Goal: Check status: Check status

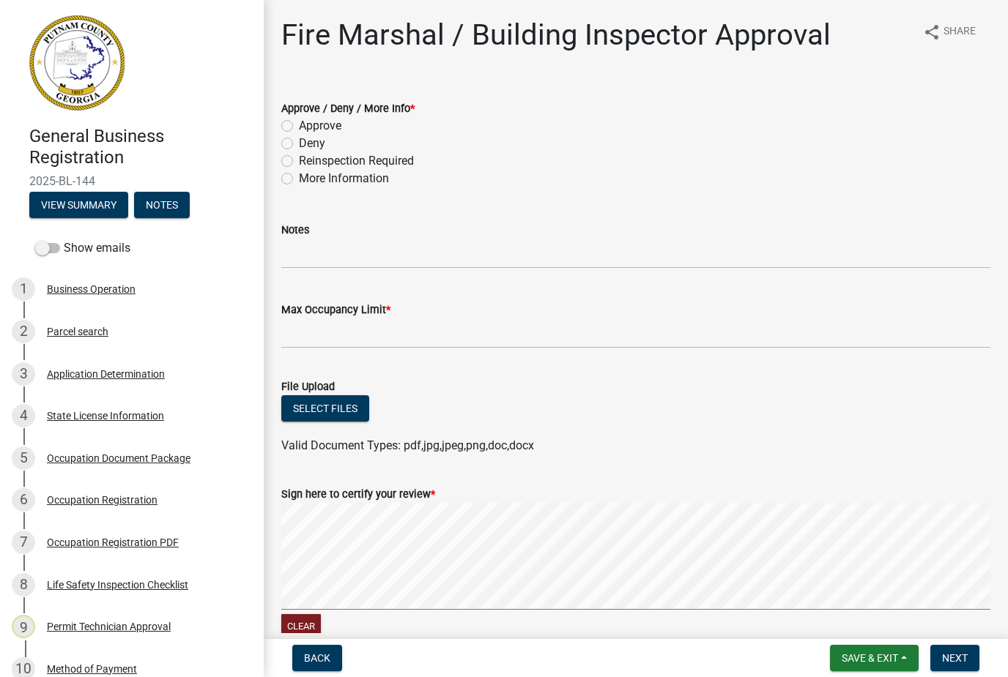
click at [896, 670] on button "Save & Exit" at bounding box center [874, 658] width 89 height 26
click at [873, 620] on button "Save & Exit" at bounding box center [859, 620] width 117 height 35
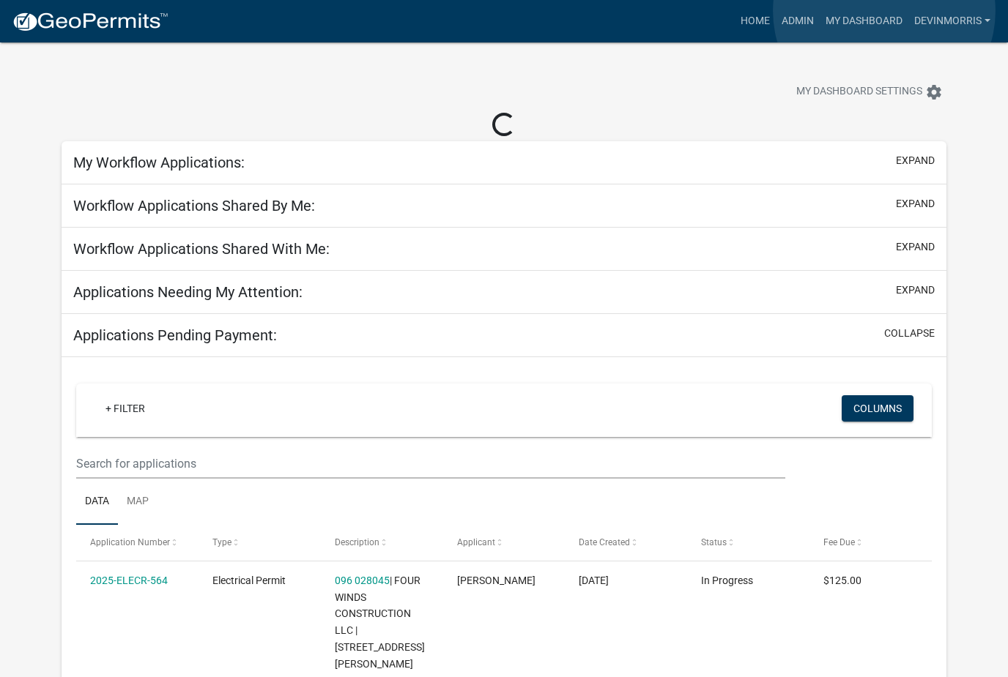
click at [885, 12] on link "My Dashboard" at bounding box center [863, 21] width 89 height 28
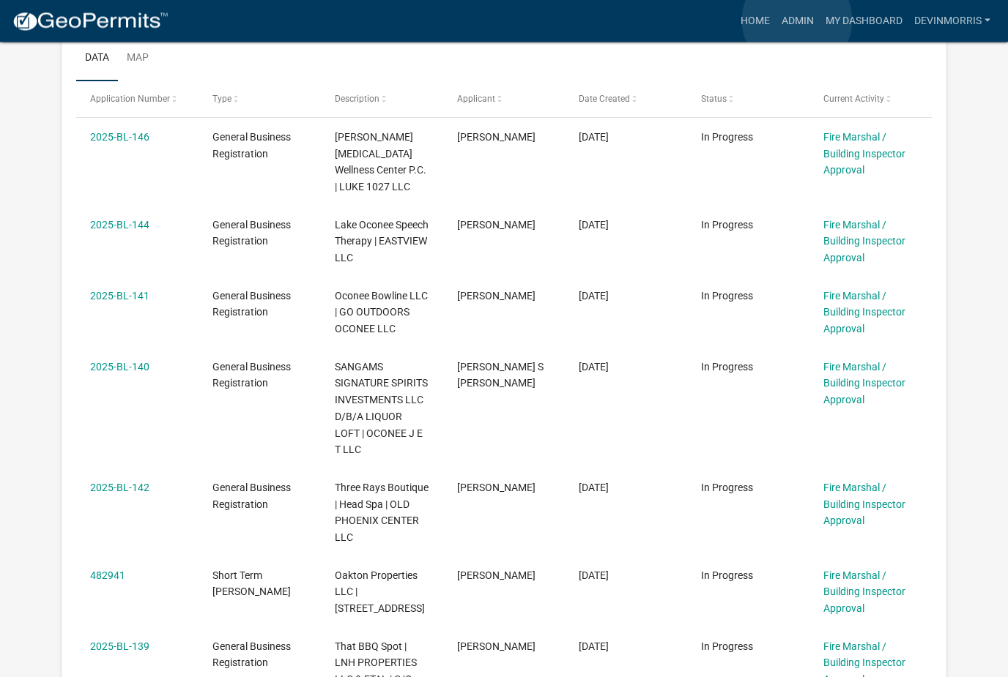
scroll to position [388, 0]
click at [797, 21] on link "Admin" at bounding box center [797, 21] width 44 height 28
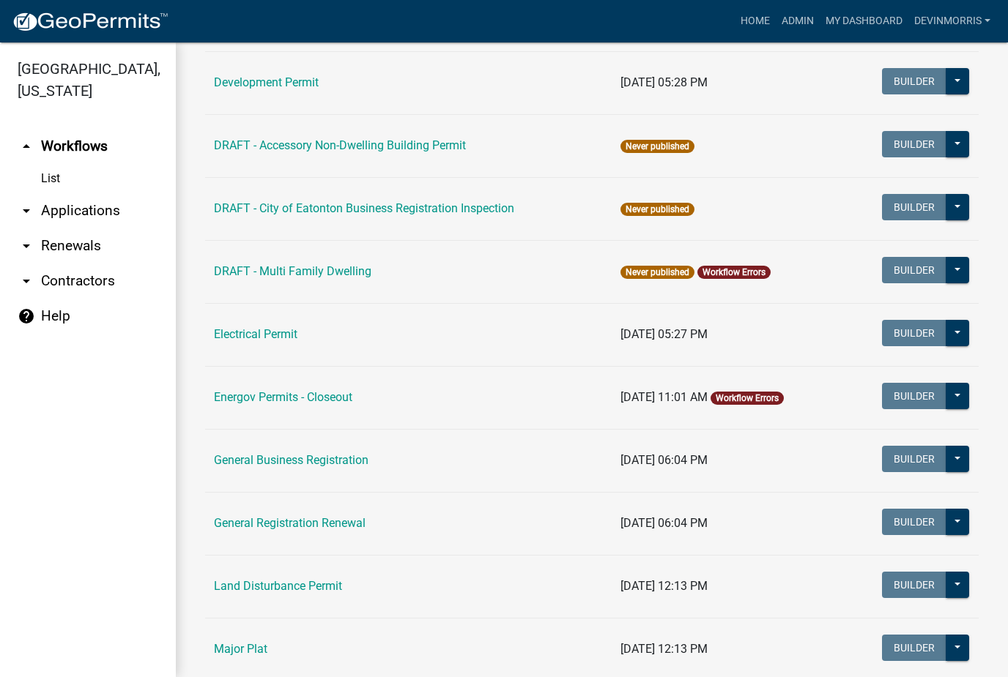
scroll to position [652, 0]
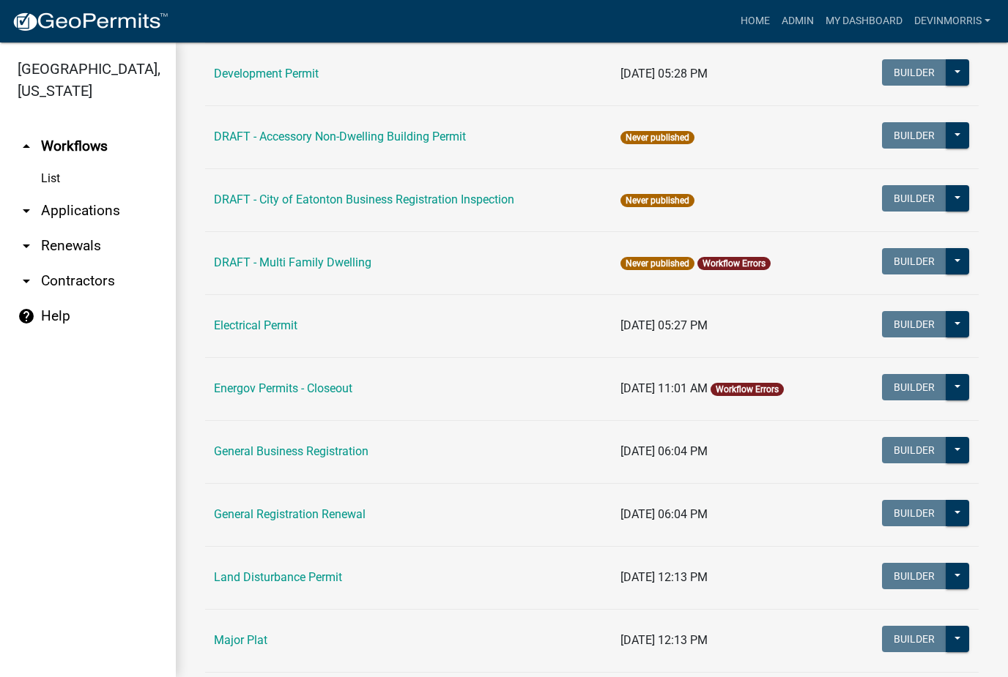
click at [324, 450] on link "General Business Registration" at bounding box center [291, 452] width 155 height 14
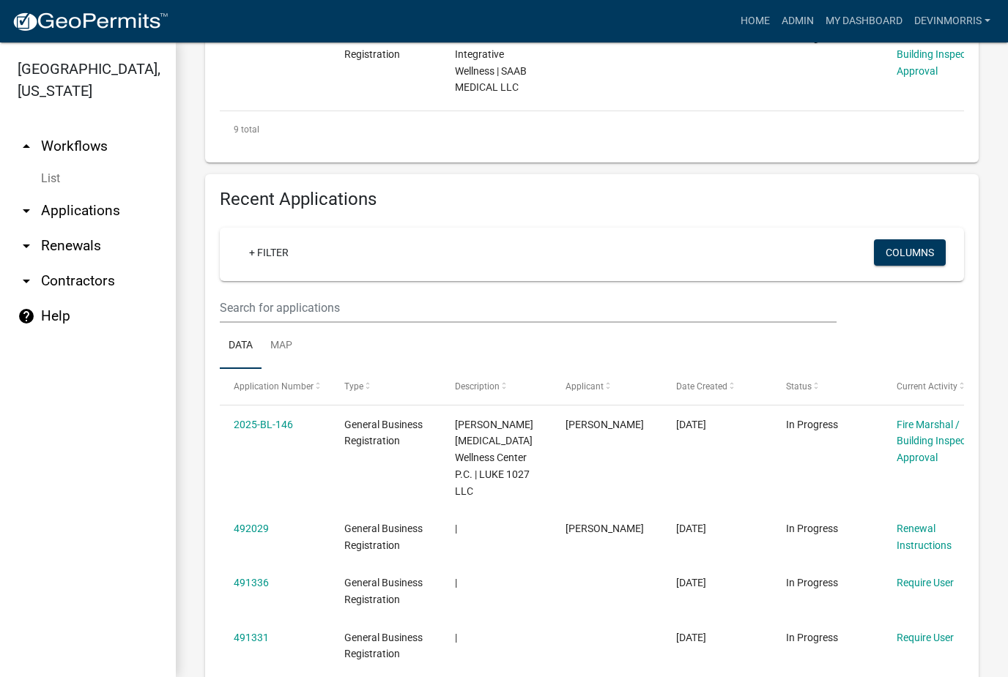
scroll to position [1184, 0]
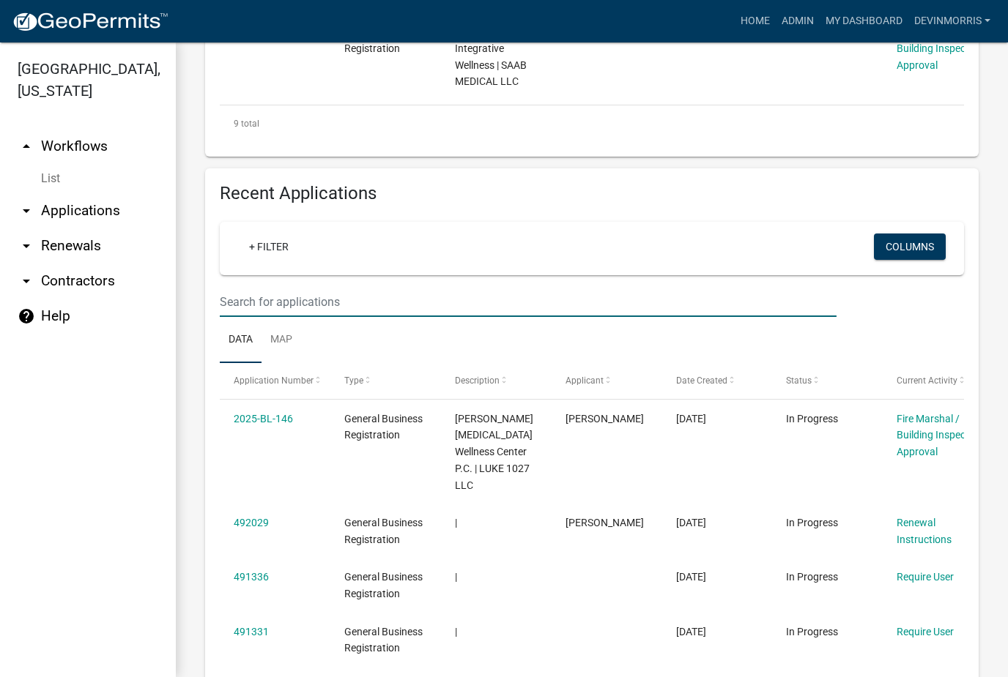
click at [442, 308] on input "text" at bounding box center [528, 302] width 617 height 30
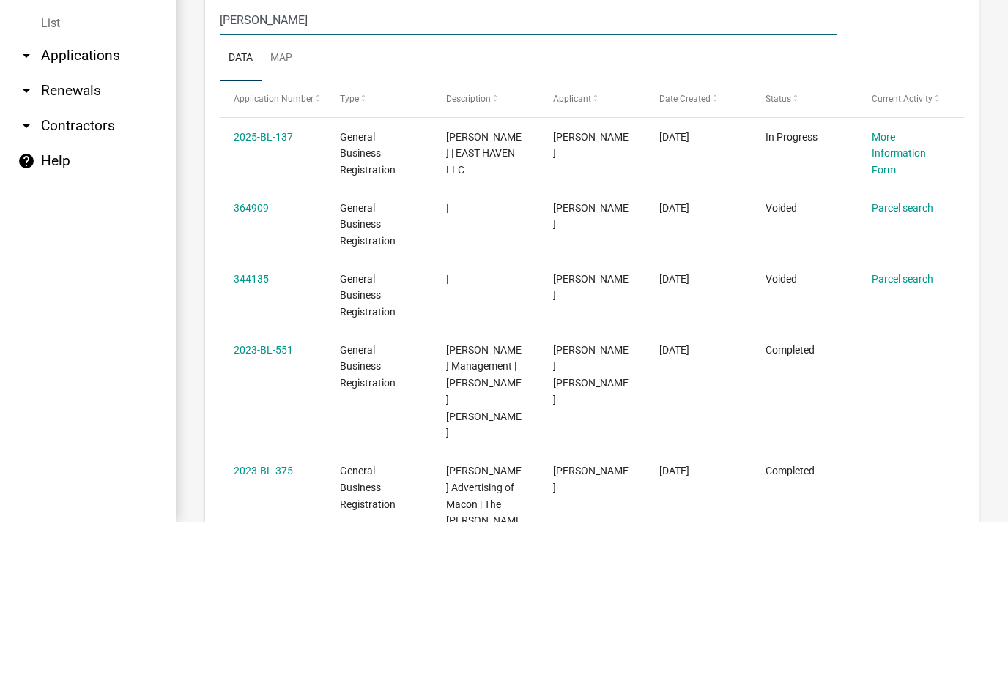
scroll to position [1292, 0]
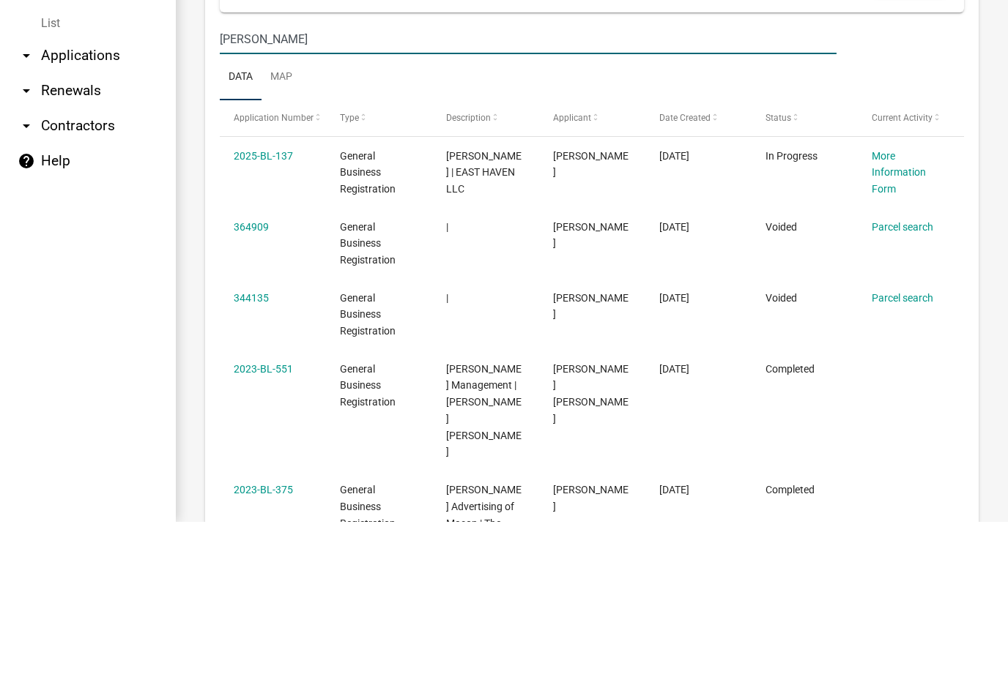
type input "[PERSON_NAME]"
click at [278, 305] on link "2025-BL-137" at bounding box center [263, 311] width 59 height 12
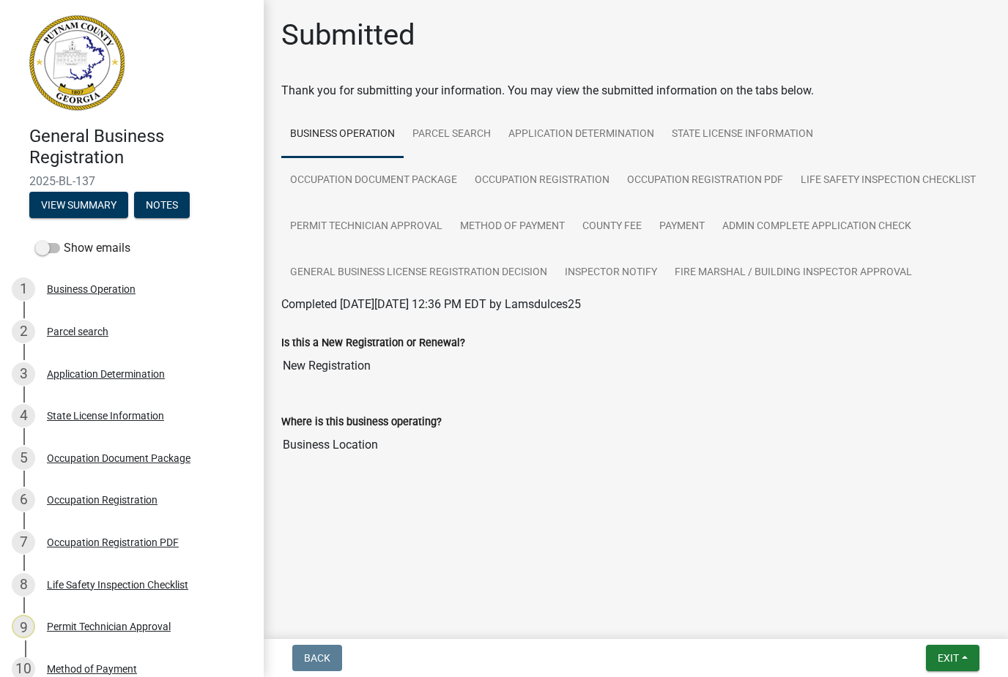
click at [142, 538] on div "Occupation Registration PDF" at bounding box center [113, 543] width 132 height 10
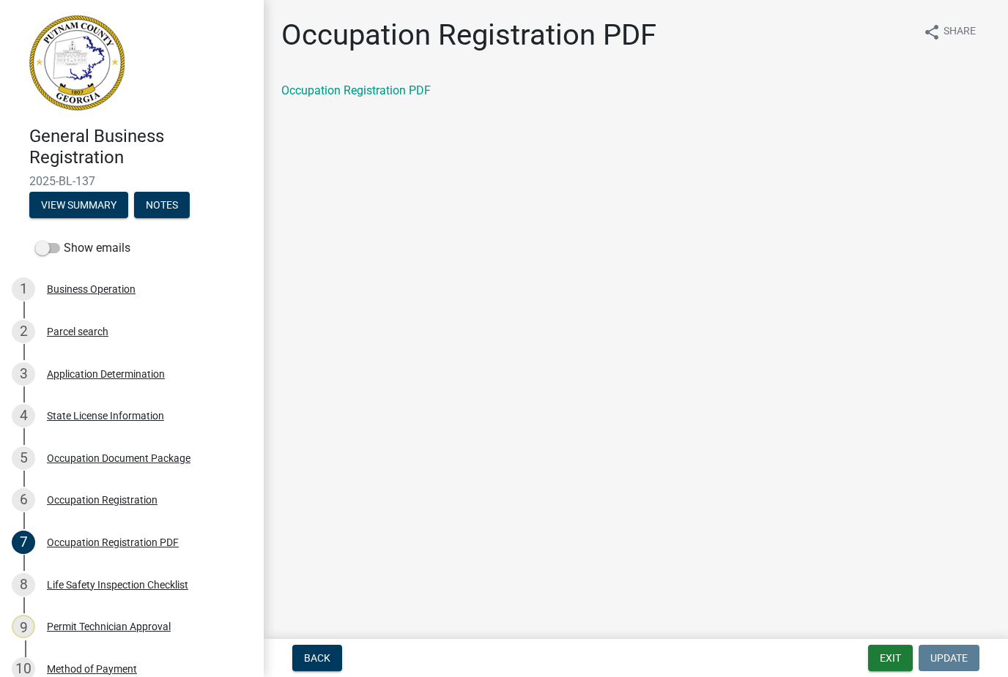
click at [398, 86] on link "Occupation Registration PDF" at bounding box center [355, 90] width 149 height 14
click at [874, 663] on button "Exit" at bounding box center [890, 658] width 45 height 26
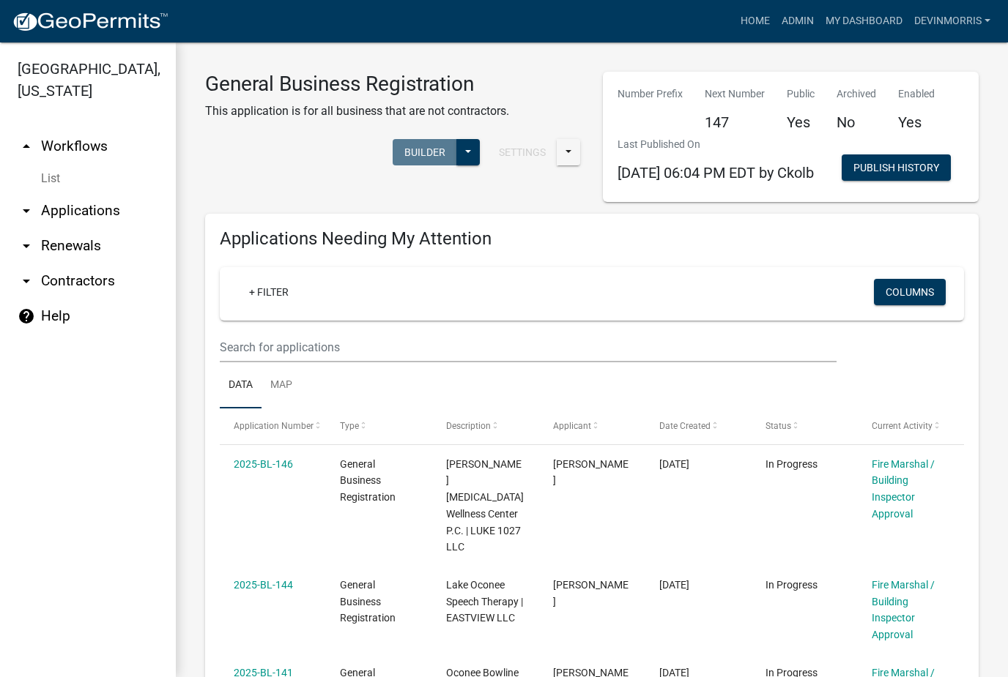
click at [793, 22] on link "Admin" at bounding box center [797, 21] width 44 height 28
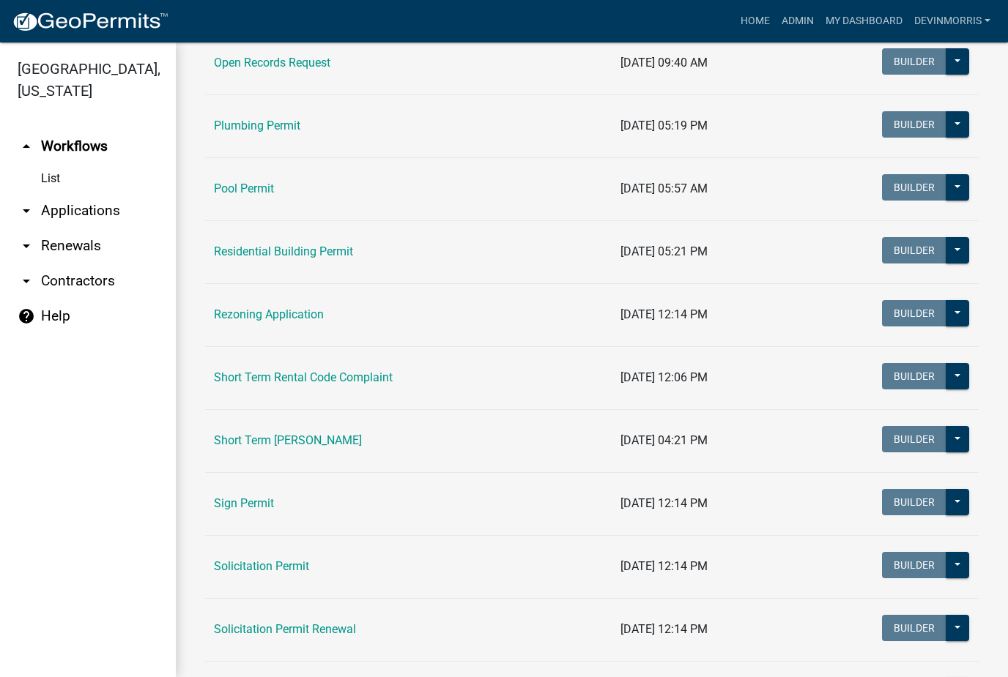
scroll to position [1660, 0]
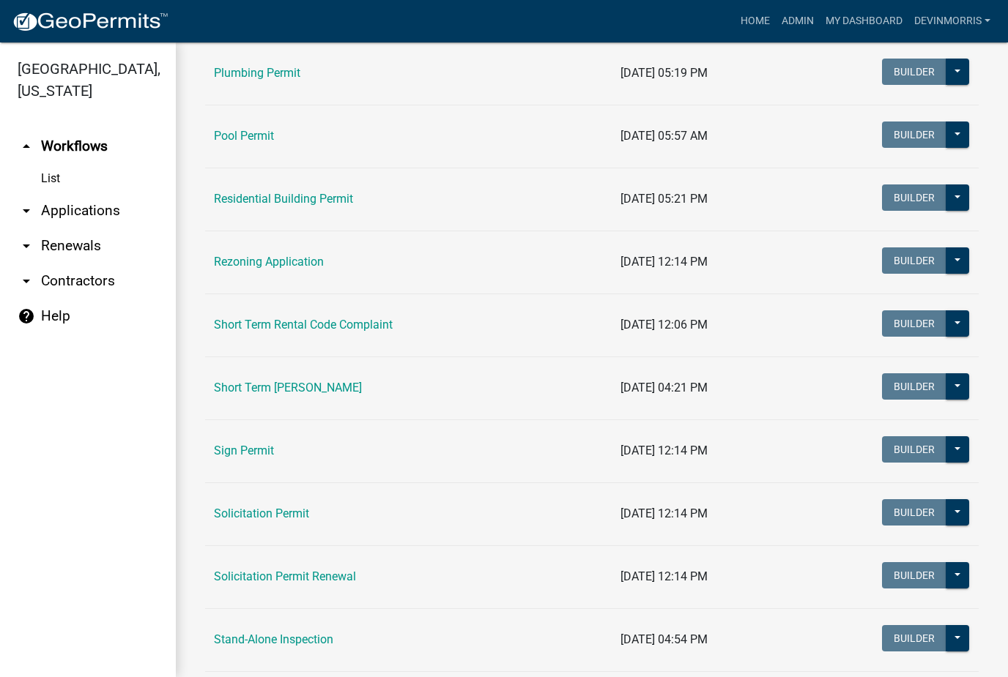
click at [333, 387] on link "Short Term [PERSON_NAME]" at bounding box center [288, 388] width 148 height 14
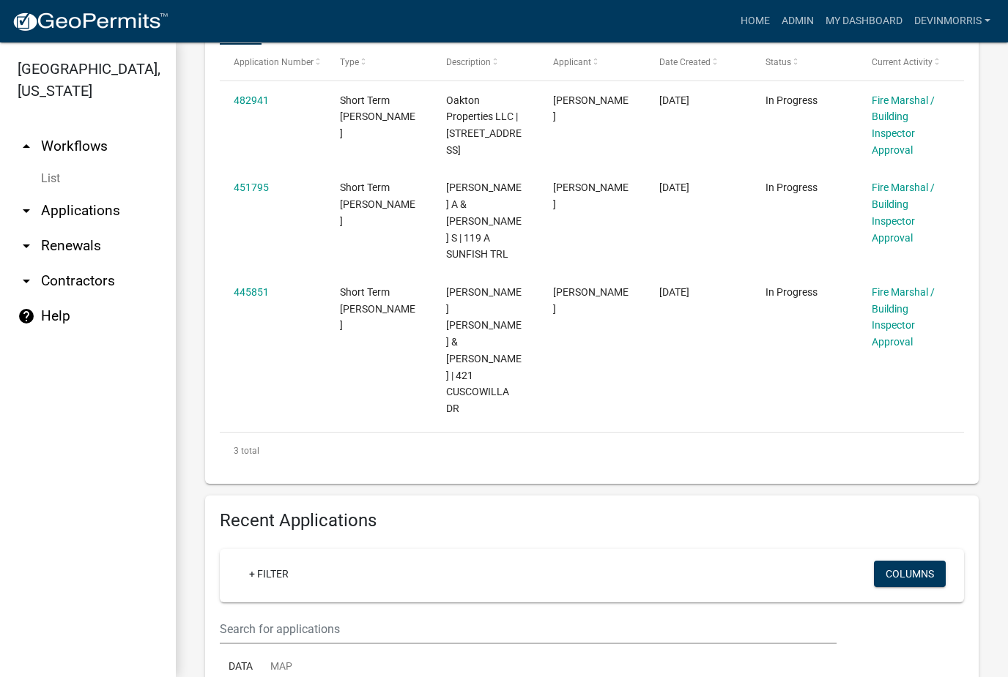
scroll to position [412, 0]
click at [457, 614] on input "text" at bounding box center [528, 629] width 617 height 30
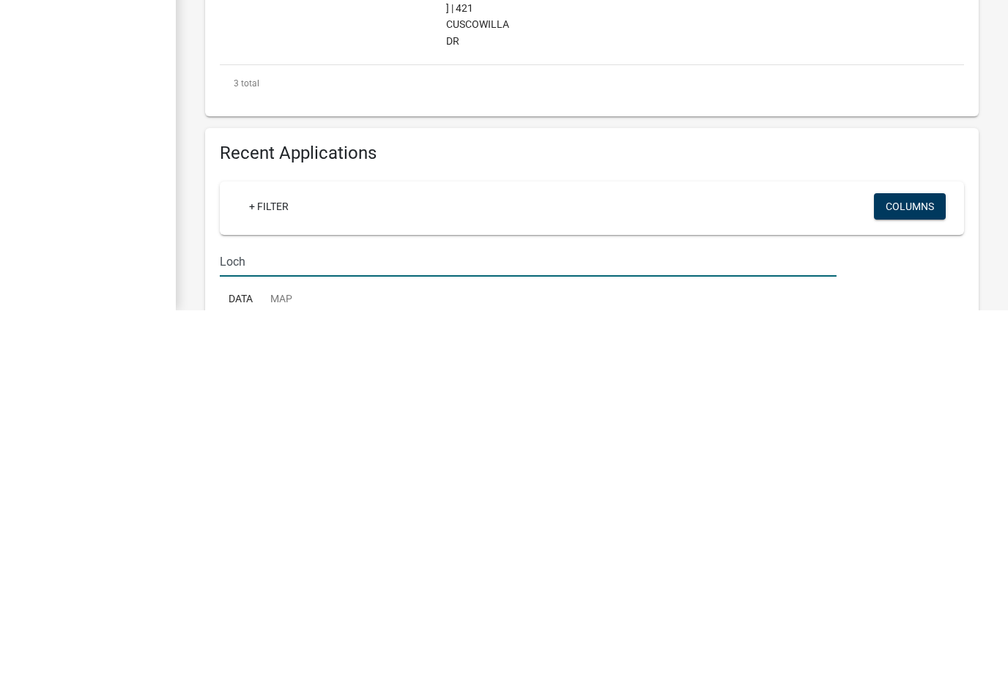
type input "Loch"
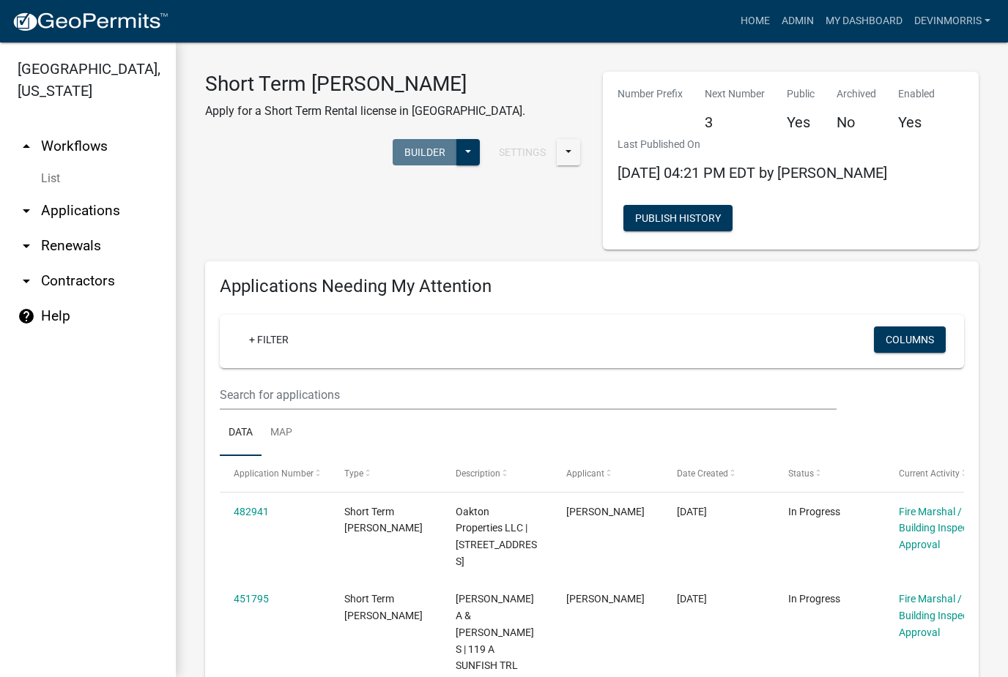
scroll to position [0, 0]
click at [868, 26] on link "My Dashboard" at bounding box center [863, 21] width 89 height 28
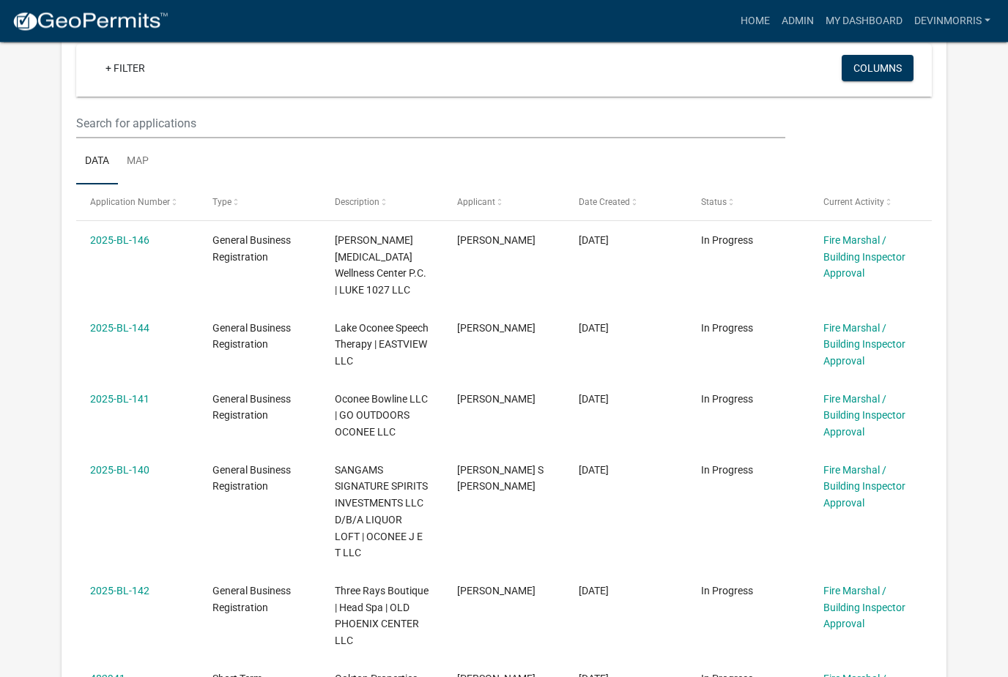
scroll to position [282, 0]
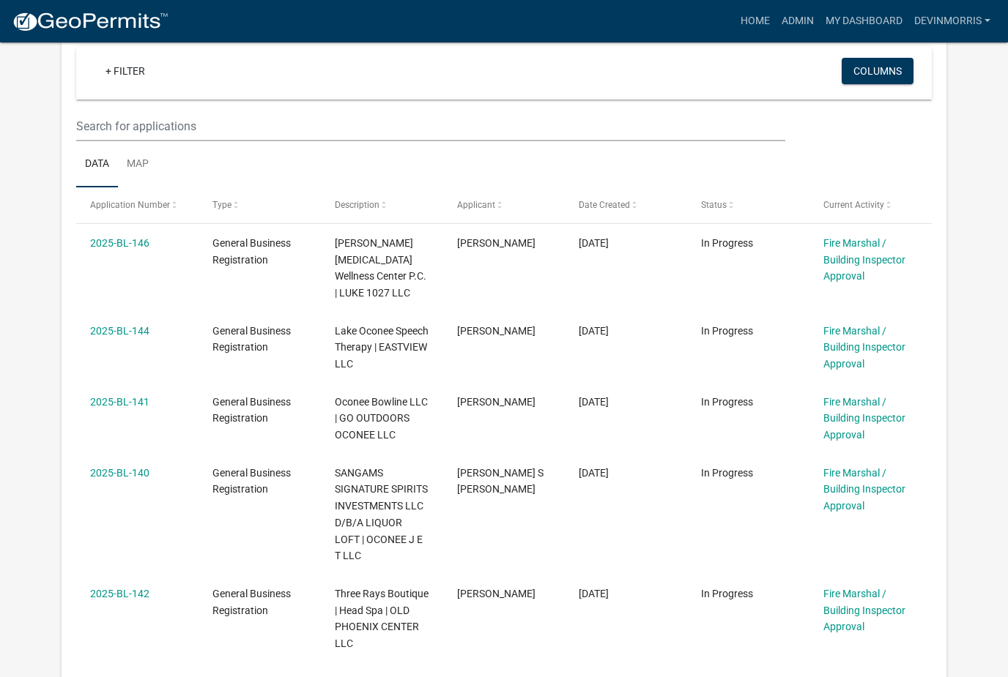
click at [125, 325] on link "2025-BL-144" at bounding box center [119, 331] width 59 height 12
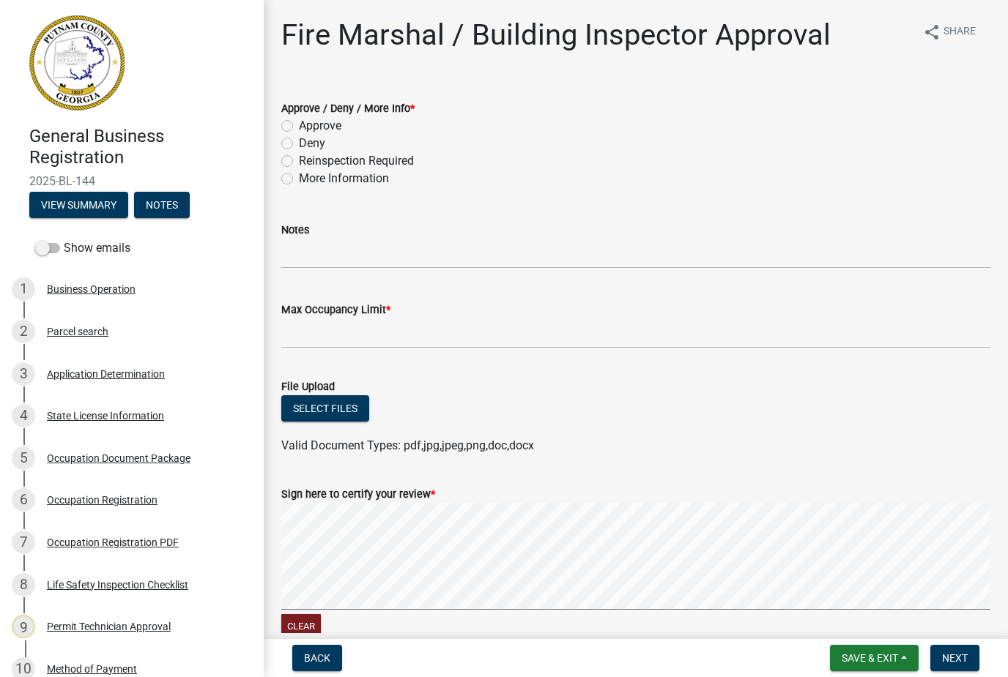
click at [105, 538] on div "Occupation Registration PDF" at bounding box center [113, 543] width 132 height 10
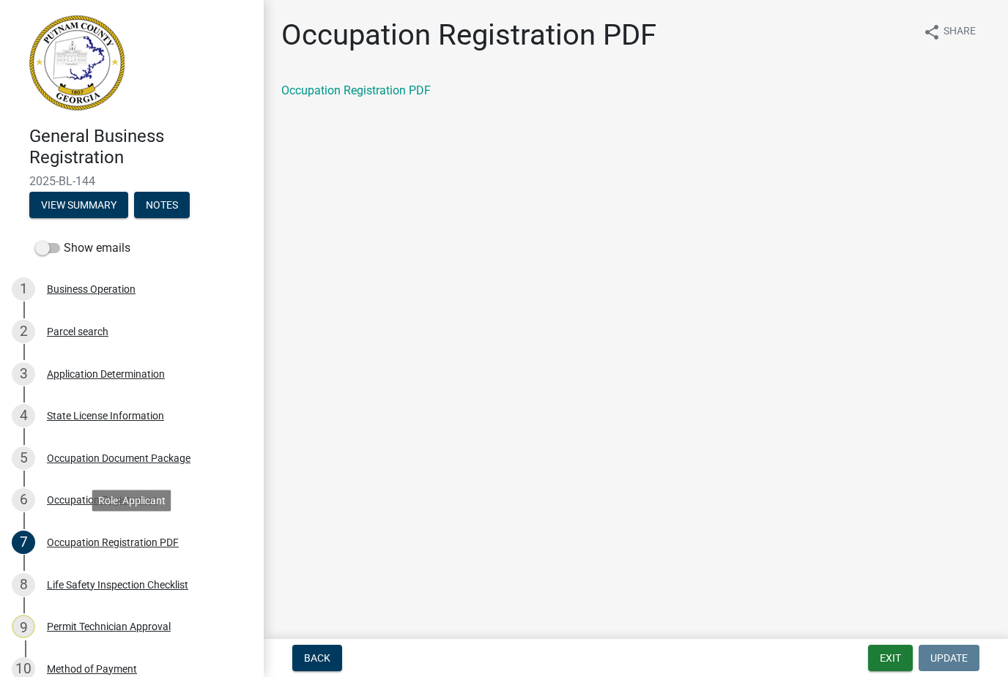
click at [382, 83] on link "Occupation Registration PDF" at bounding box center [355, 90] width 149 height 14
click at [896, 669] on button "Exit" at bounding box center [890, 658] width 45 height 26
